Goal: Navigation & Orientation: Find specific page/section

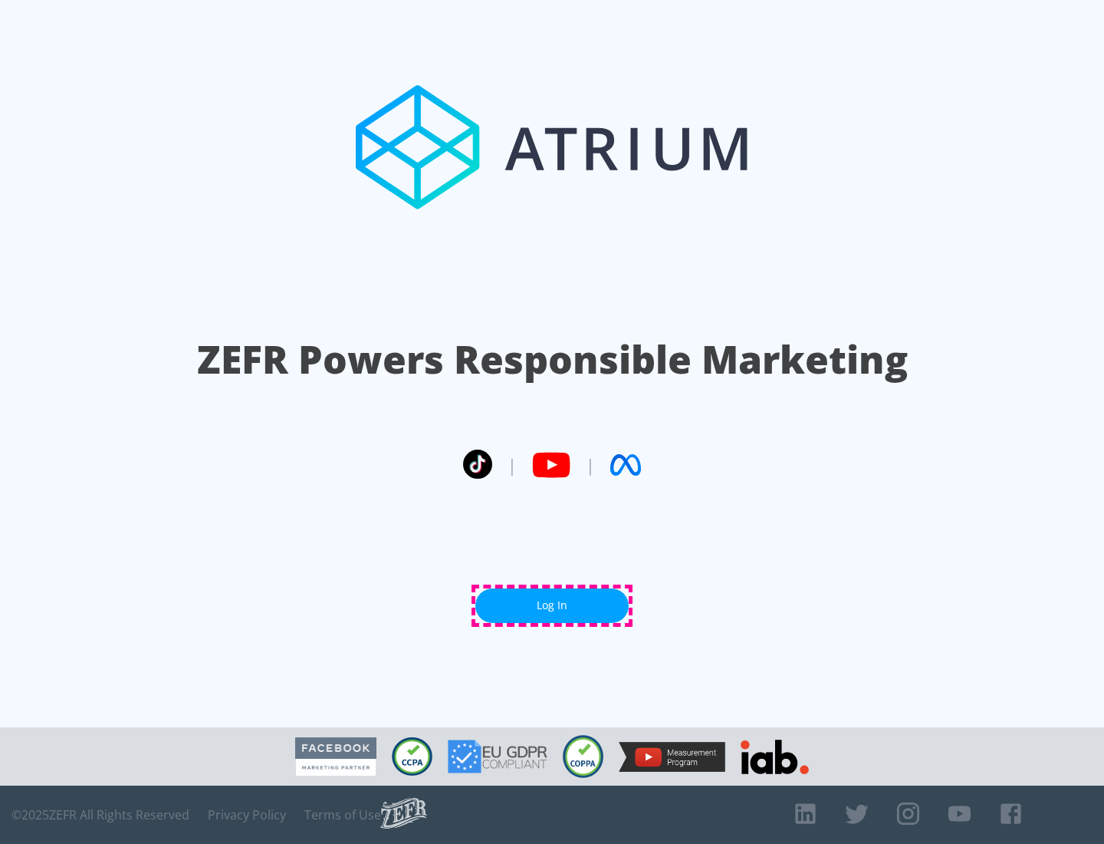
click at [552, 605] on link "Log In" at bounding box center [551, 605] width 153 height 35
